Goal: Use online tool/utility: Utilize a website feature to perform a specific function

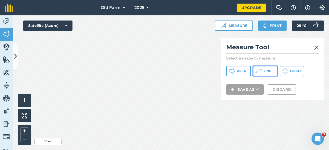
click at [268, 75] on button "Line" at bounding box center [265, 71] width 25 height 10
click at [269, 72] on span "Line" at bounding box center [266, 71] width 7 height 4
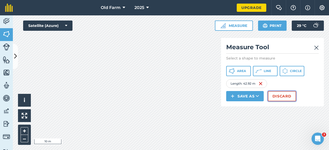
click at [279, 100] on button "Discard" at bounding box center [282, 96] width 28 height 10
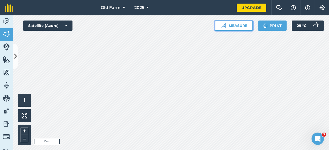
click at [239, 29] on button "Measure" at bounding box center [234, 26] width 38 height 10
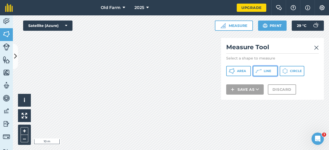
click at [267, 74] on button "Line" at bounding box center [265, 71] width 25 height 10
click at [239, 73] on button "Area" at bounding box center [238, 71] width 25 height 10
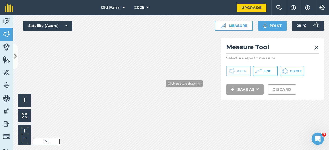
click at [316, 51] on link at bounding box center [316, 47] width 5 height 8
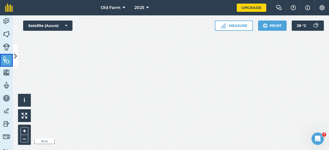
click at [4, 63] on img at bounding box center [6, 60] width 7 height 8
click at [17, 61] on button at bounding box center [15, 57] width 5 height 26
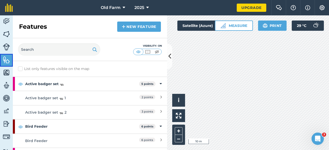
click at [13, 63] on link "Features" at bounding box center [6, 60] width 13 height 13
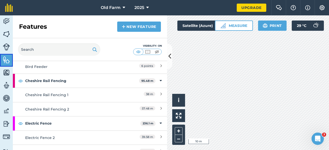
scroll to position [74, 0]
click at [169, 58] on icon at bounding box center [169, 56] width 3 height 9
